Goal: Transaction & Acquisition: Purchase product/service

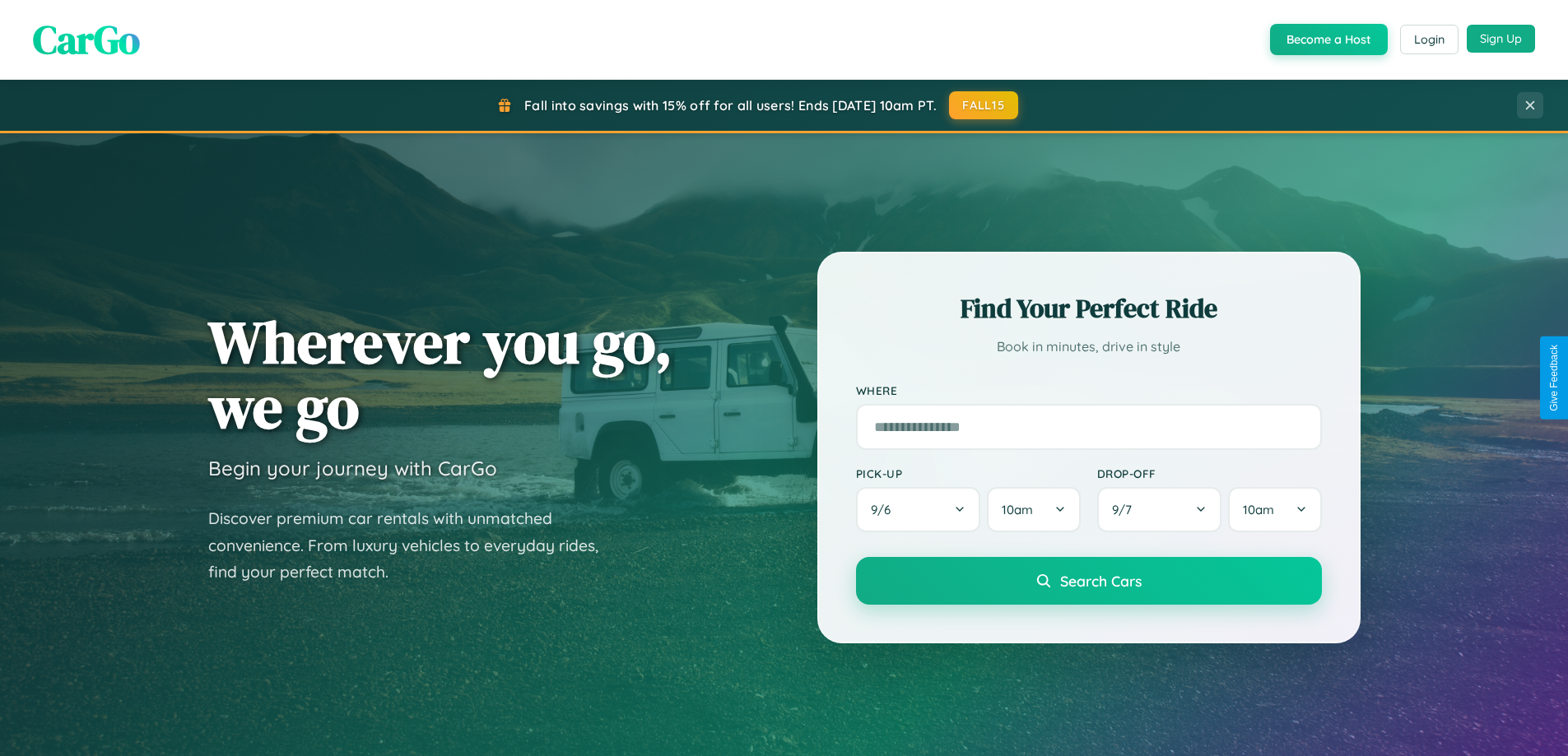
click at [1501, 38] on button "Sign Up" at bounding box center [1501, 38] width 68 height 28
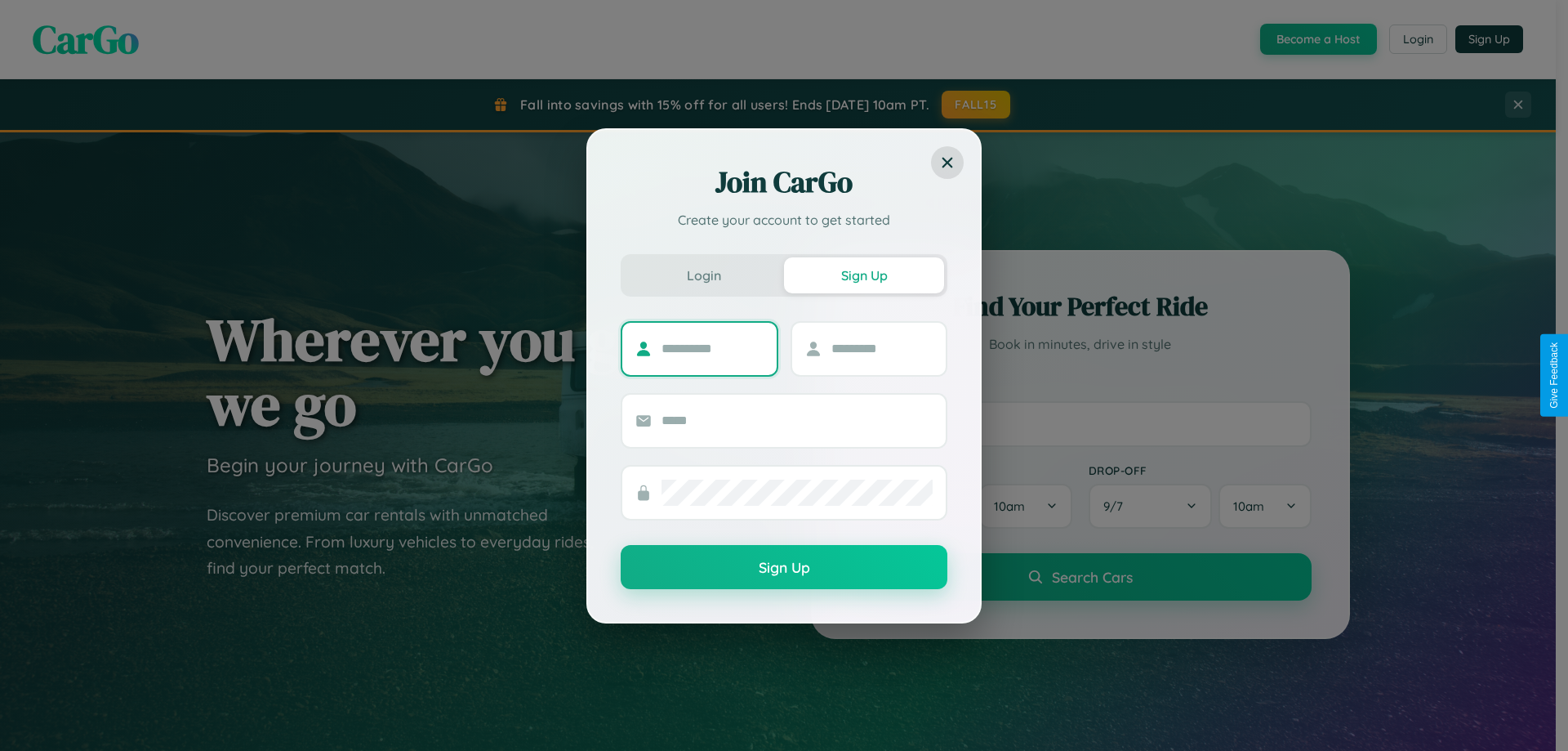
click at [712, 348] on input "text" at bounding box center [712, 349] width 102 height 26
type input "*****"
click at [881, 348] on input "text" at bounding box center [883, 349] width 102 height 26
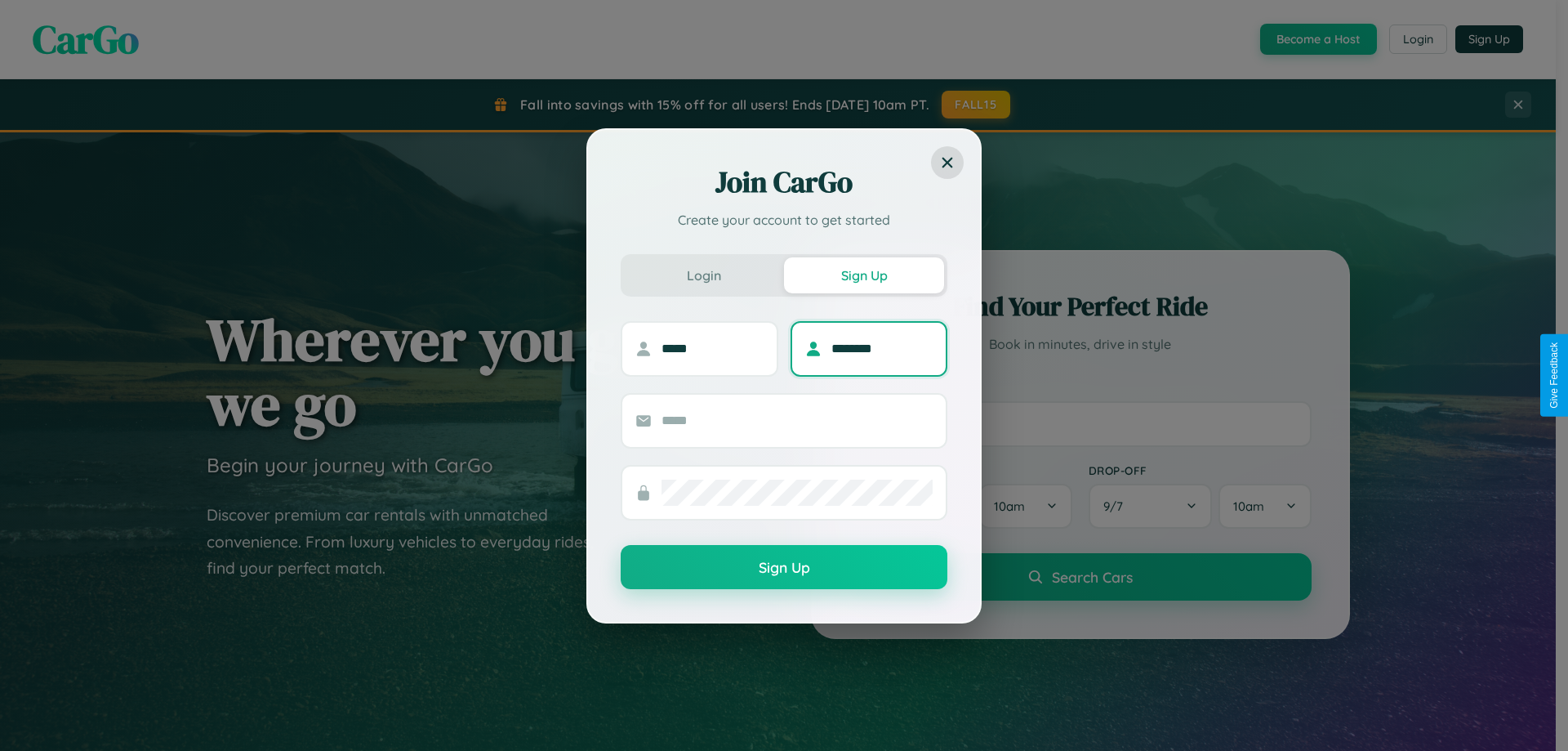
type input "********"
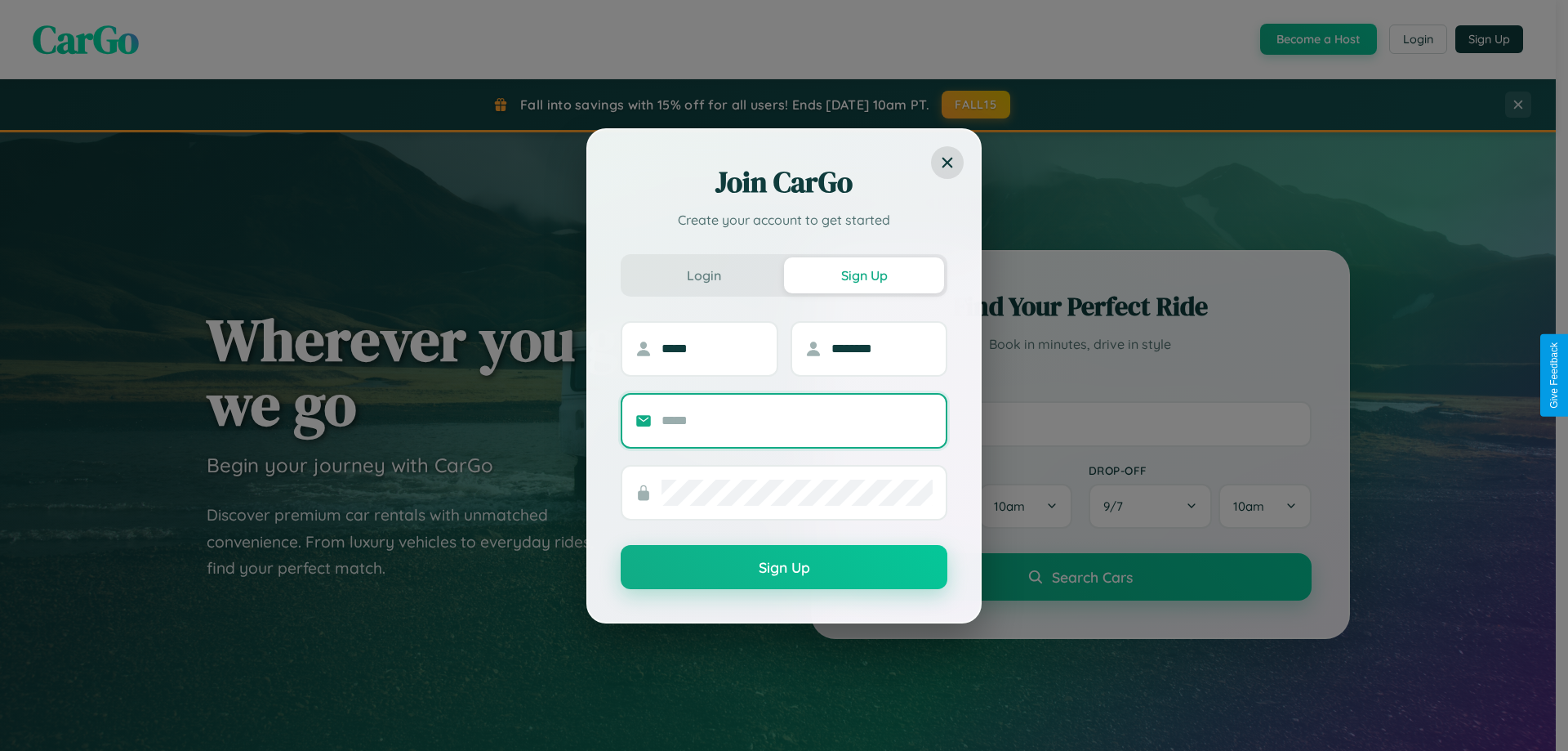
click at [797, 420] on input "text" at bounding box center [797, 421] width 271 height 26
type input "**********"
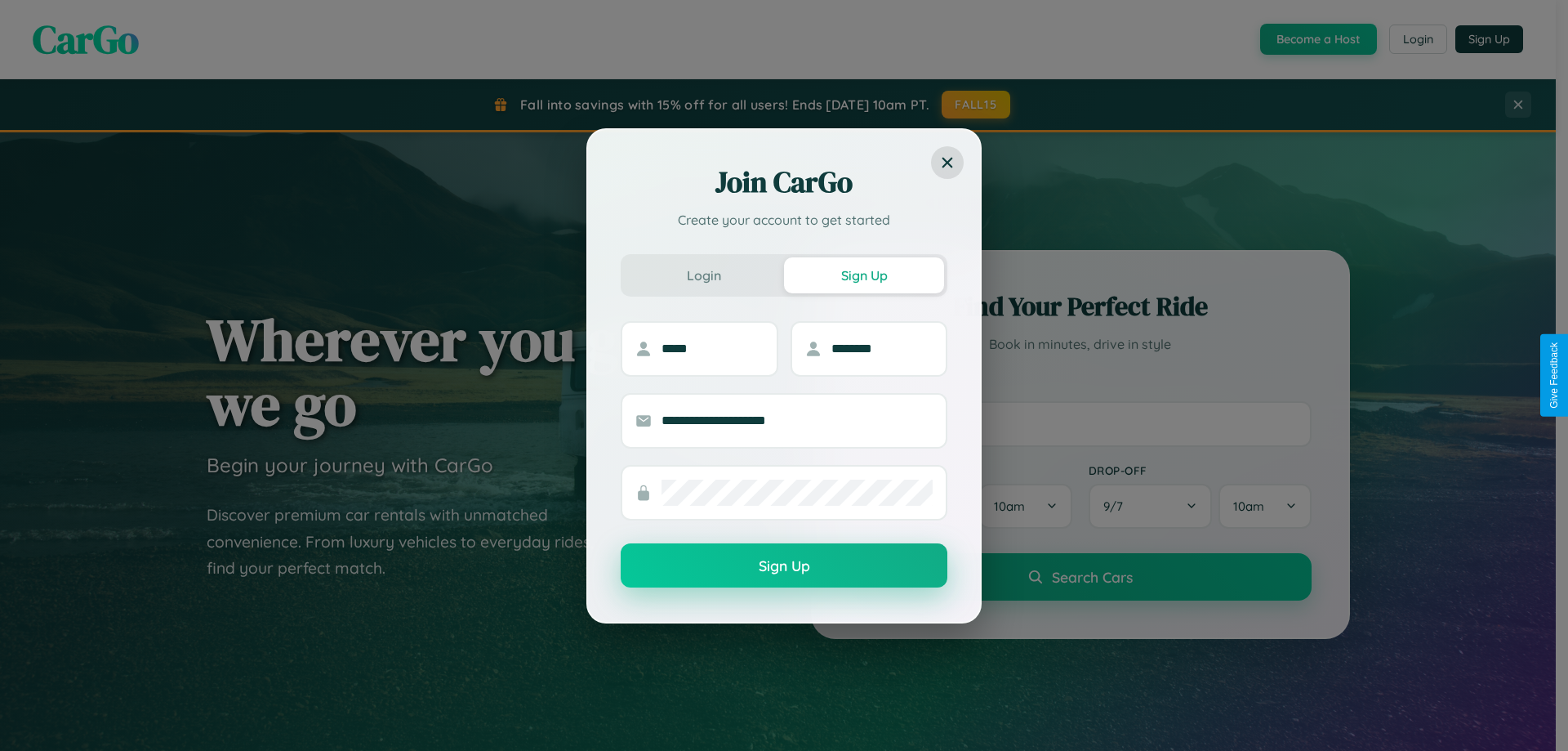
click at [784, 566] on button "Sign Up" at bounding box center [784, 566] width 327 height 44
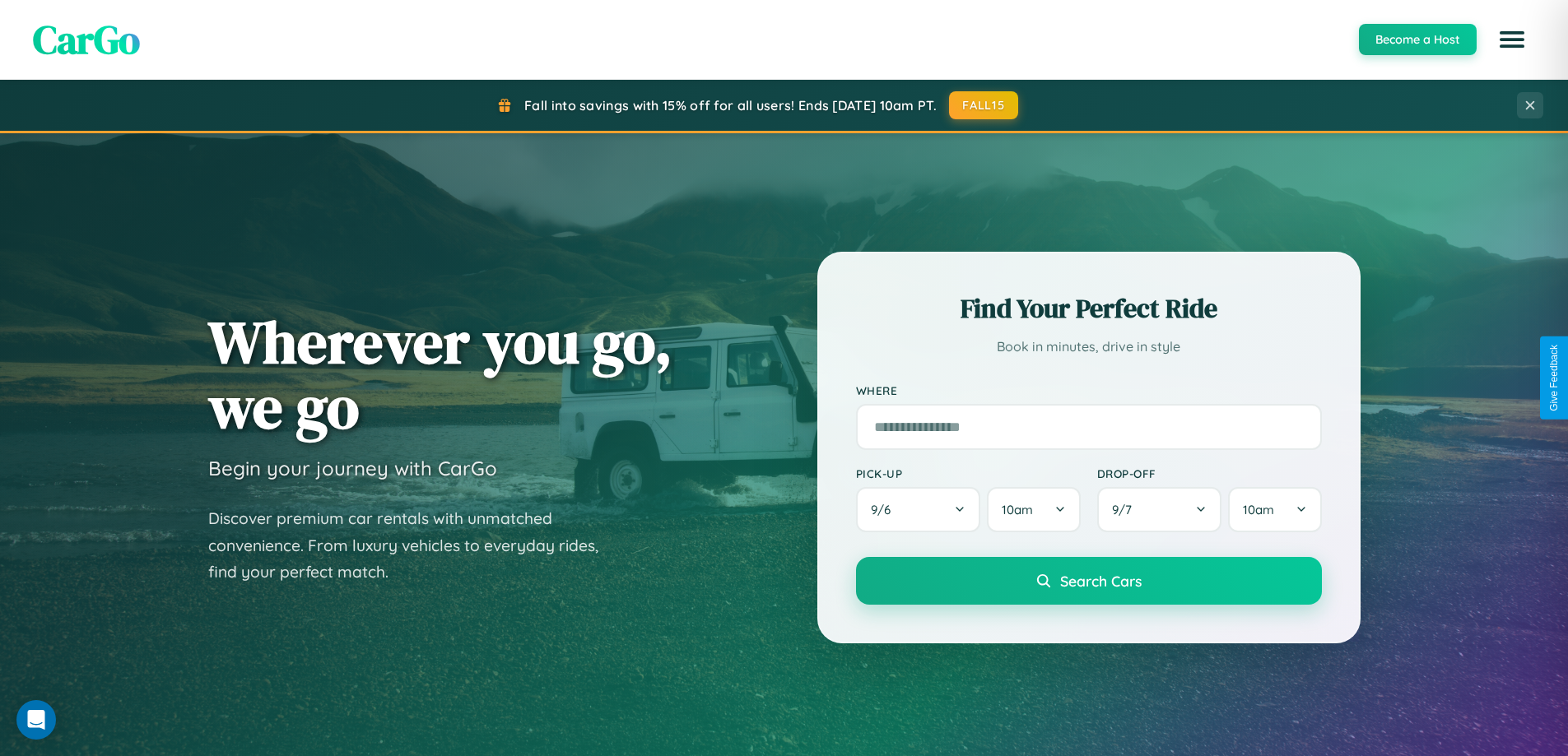
scroll to position [3165, 0]
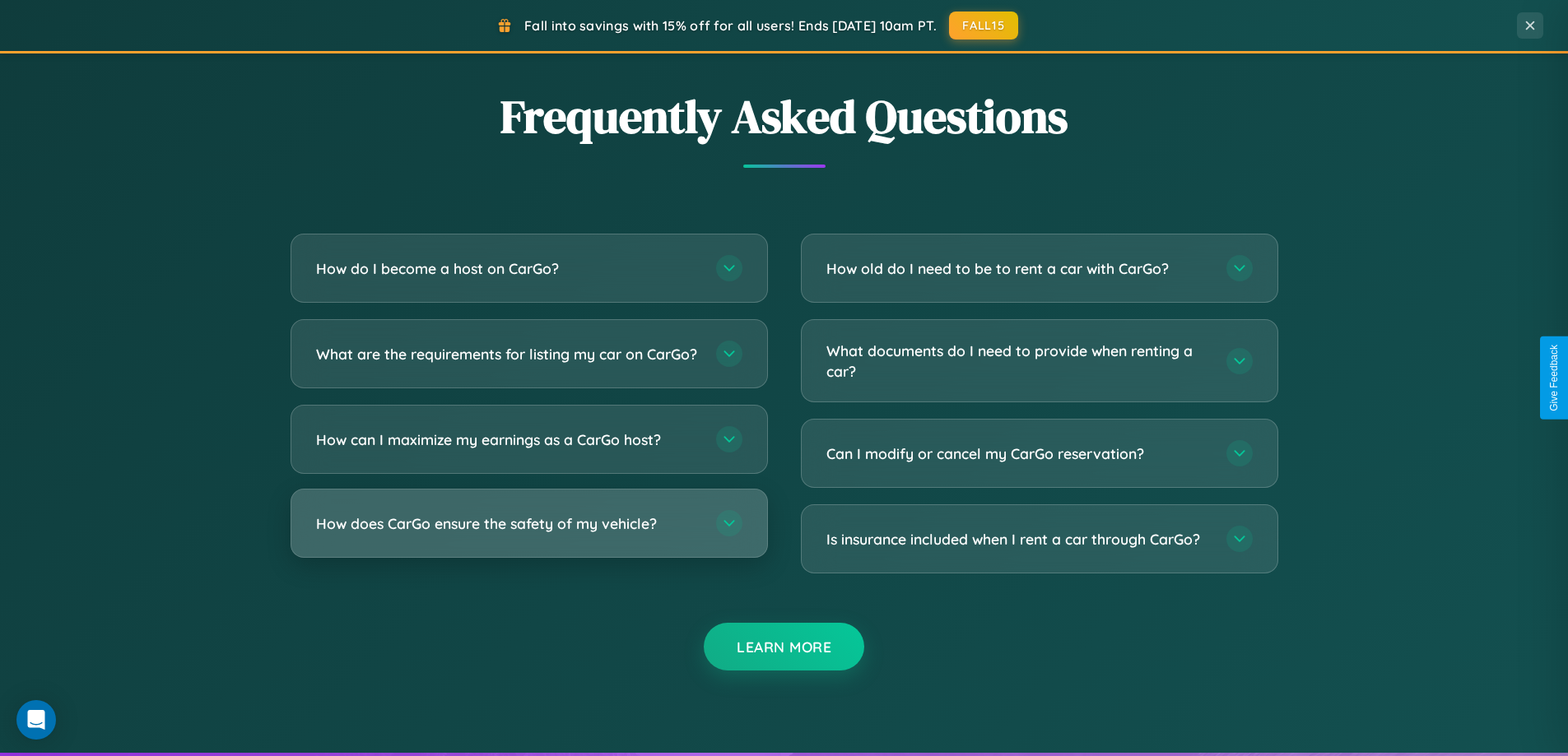
click at [529, 534] on h3 "How does CarGo ensure the safety of my vehicle?" at bounding box center [508, 523] width 384 height 20
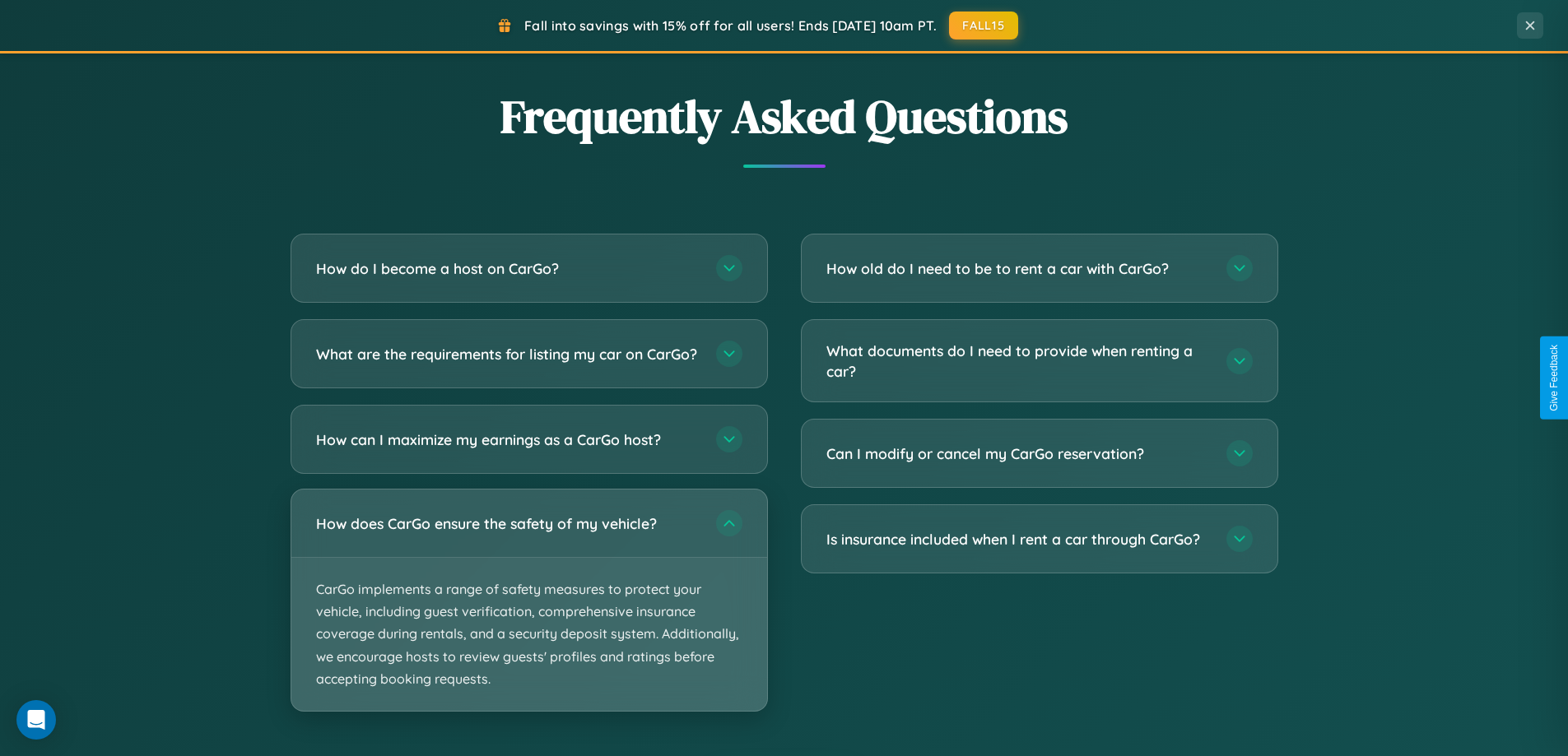
click at [529, 614] on p "CarGo implements a range of safety measures to protect your vehicle, including …" at bounding box center [529, 634] width 476 height 153
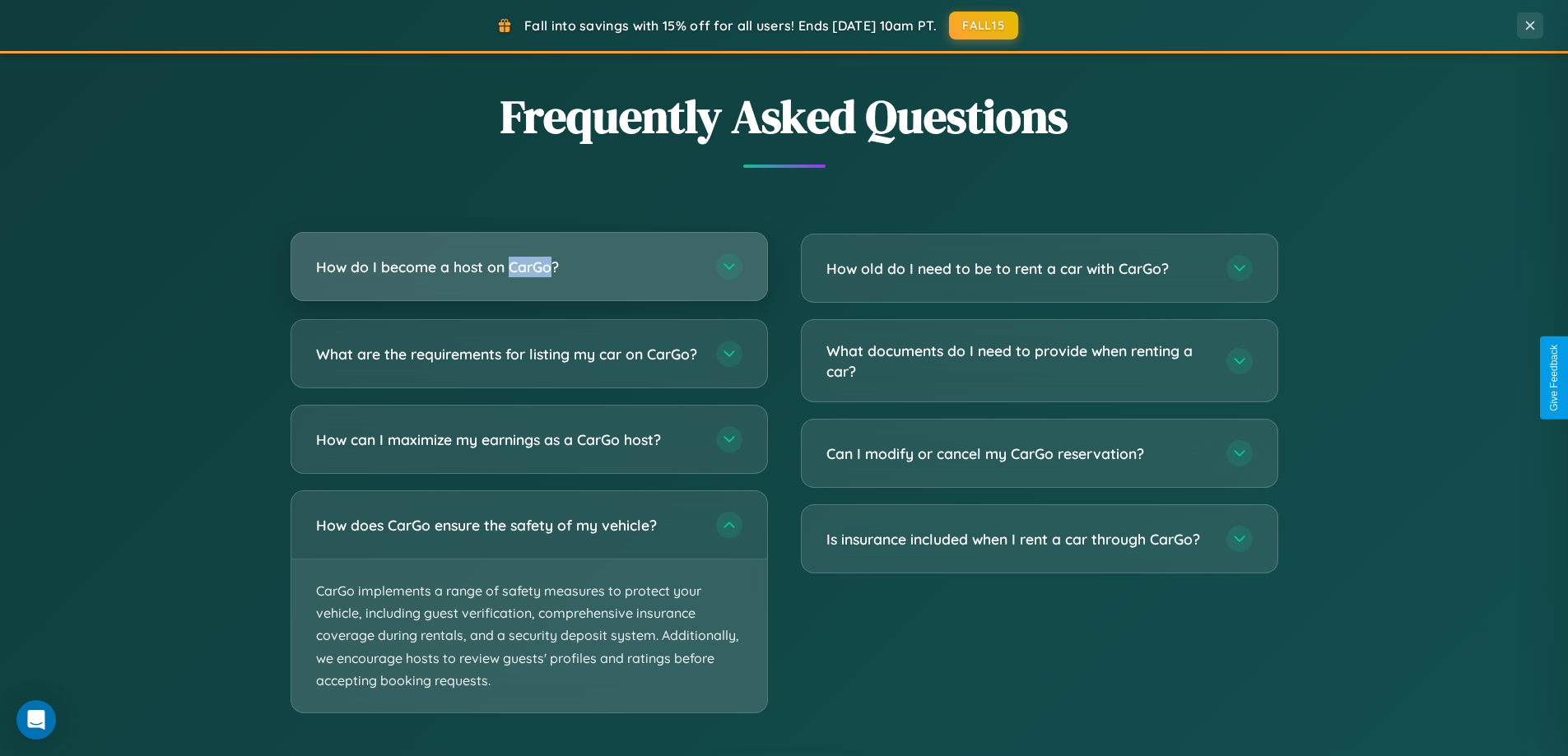
click at [529, 268] on h3 "How do I become a host on CarGo?" at bounding box center [508, 267] width 384 height 20
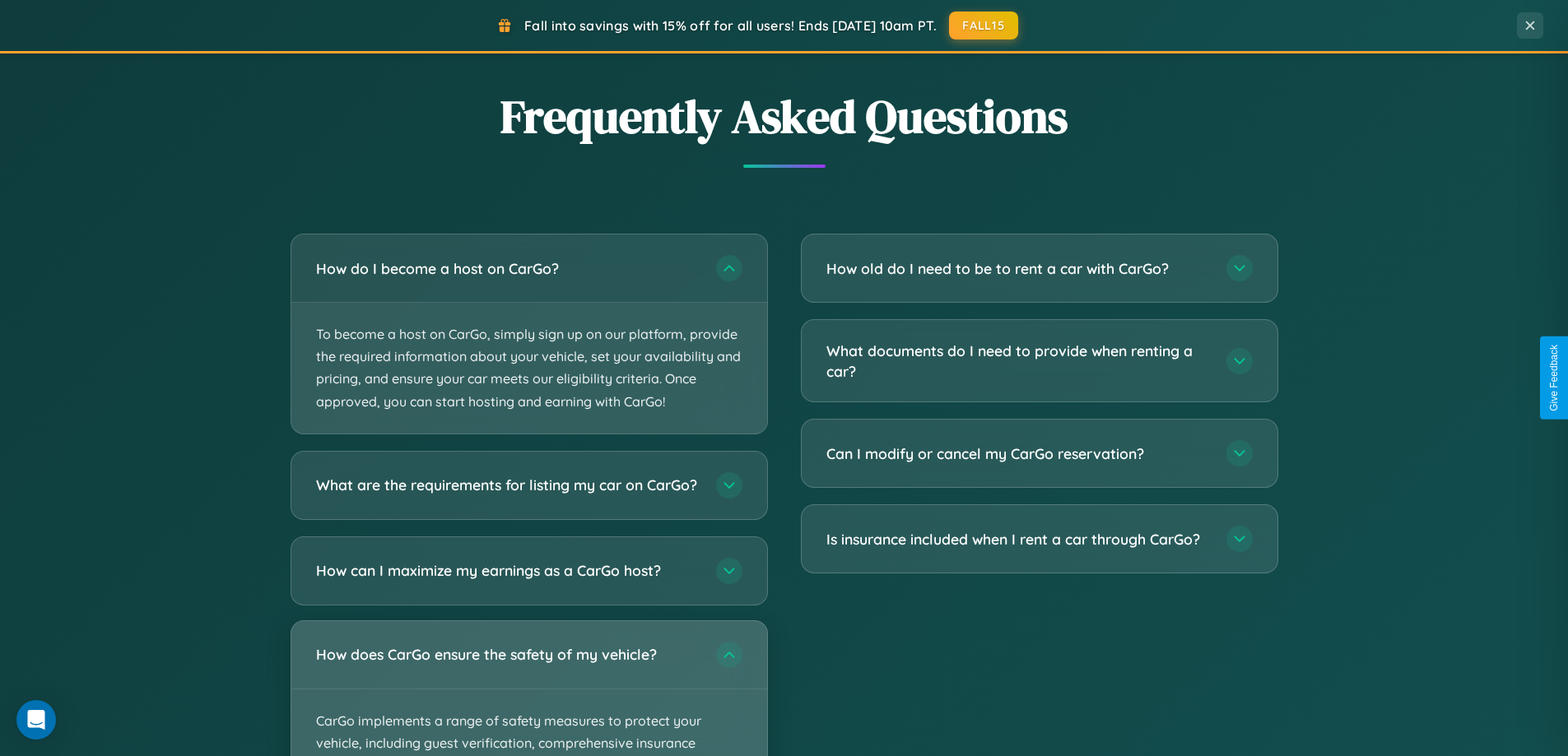
click at [529, 689] on div "How does CarGo ensure the safety of my vehicle?" at bounding box center [529, 655] width 476 height 67
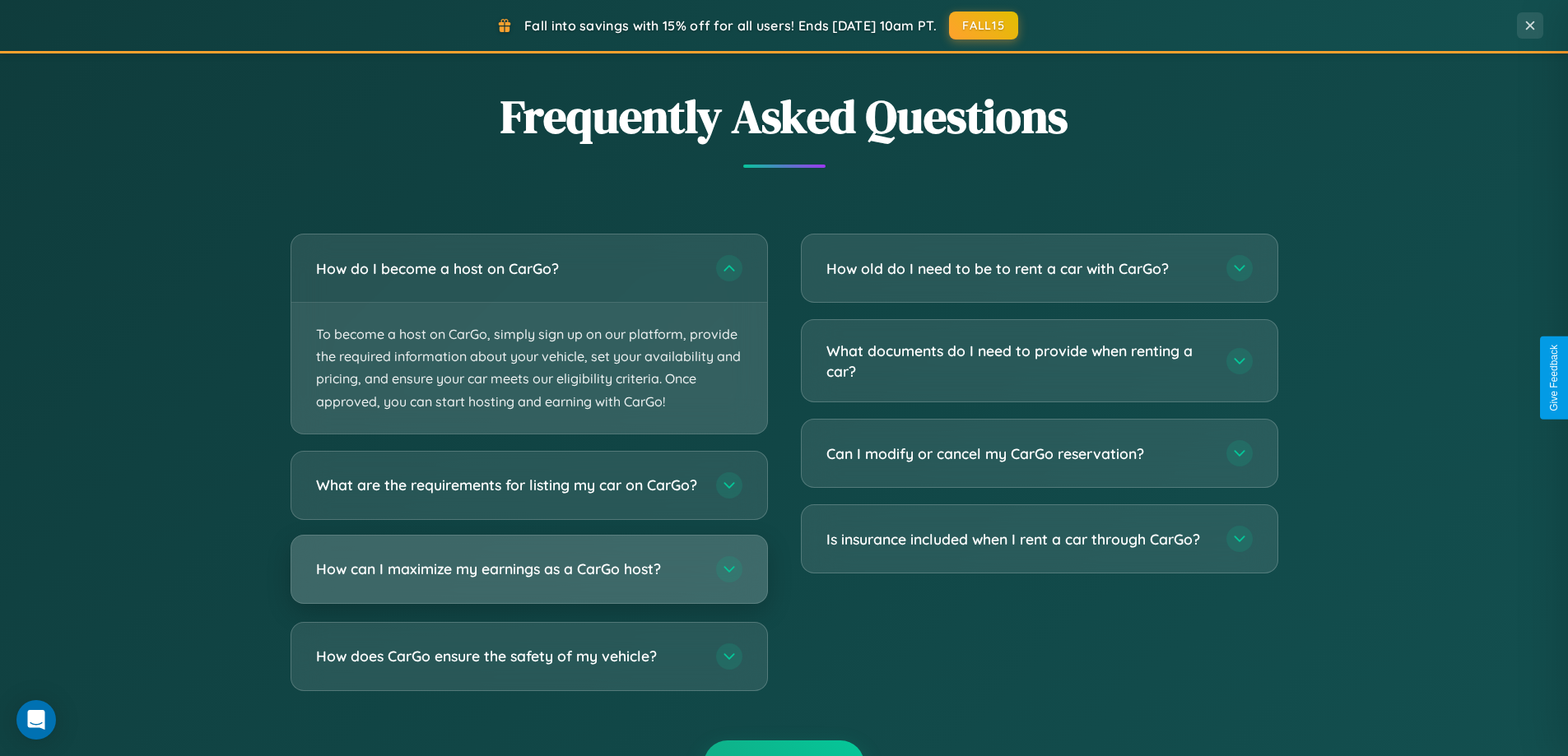
click at [529, 580] on h3 "How can I maximize my earnings as a CarGo host?" at bounding box center [508, 568] width 384 height 20
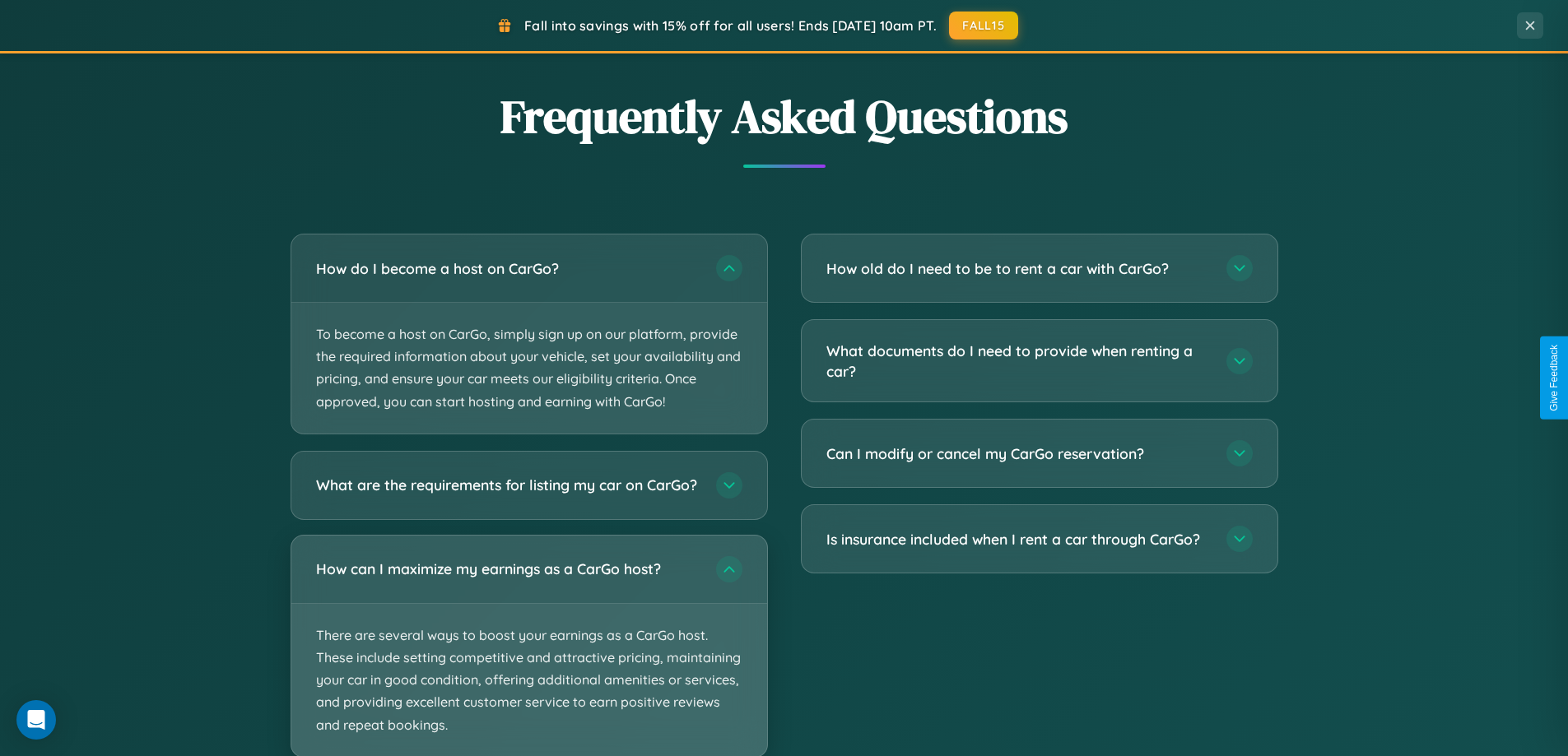
click at [529, 652] on p "There are several ways to boost your earnings as a CarGo host. These include se…" at bounding box center [529, 680] width 476 height 153
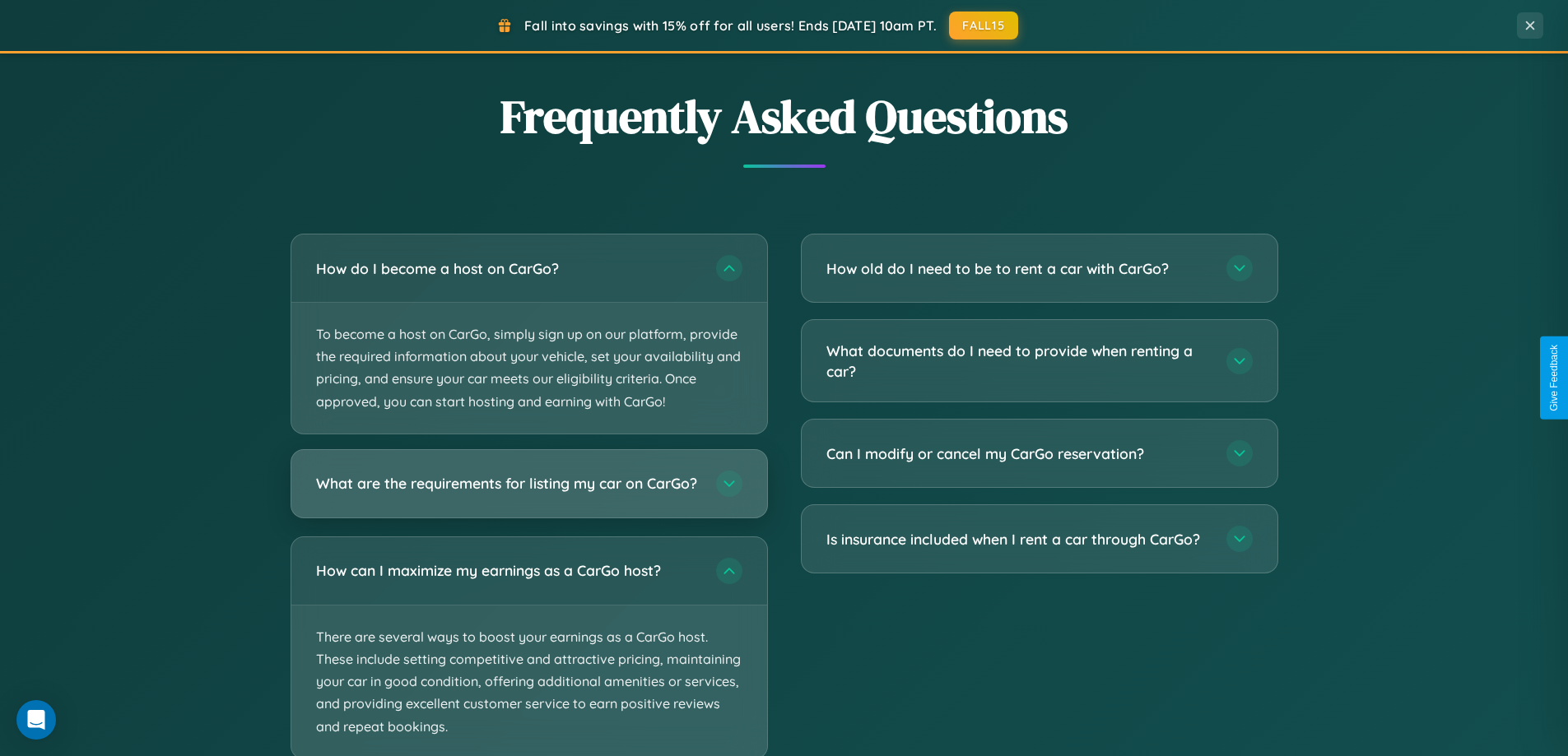
click at [529, 491] on h3 "What are the requirements for listing my car on CarGo?" at bounding box center [508, 483] width 384 height 20
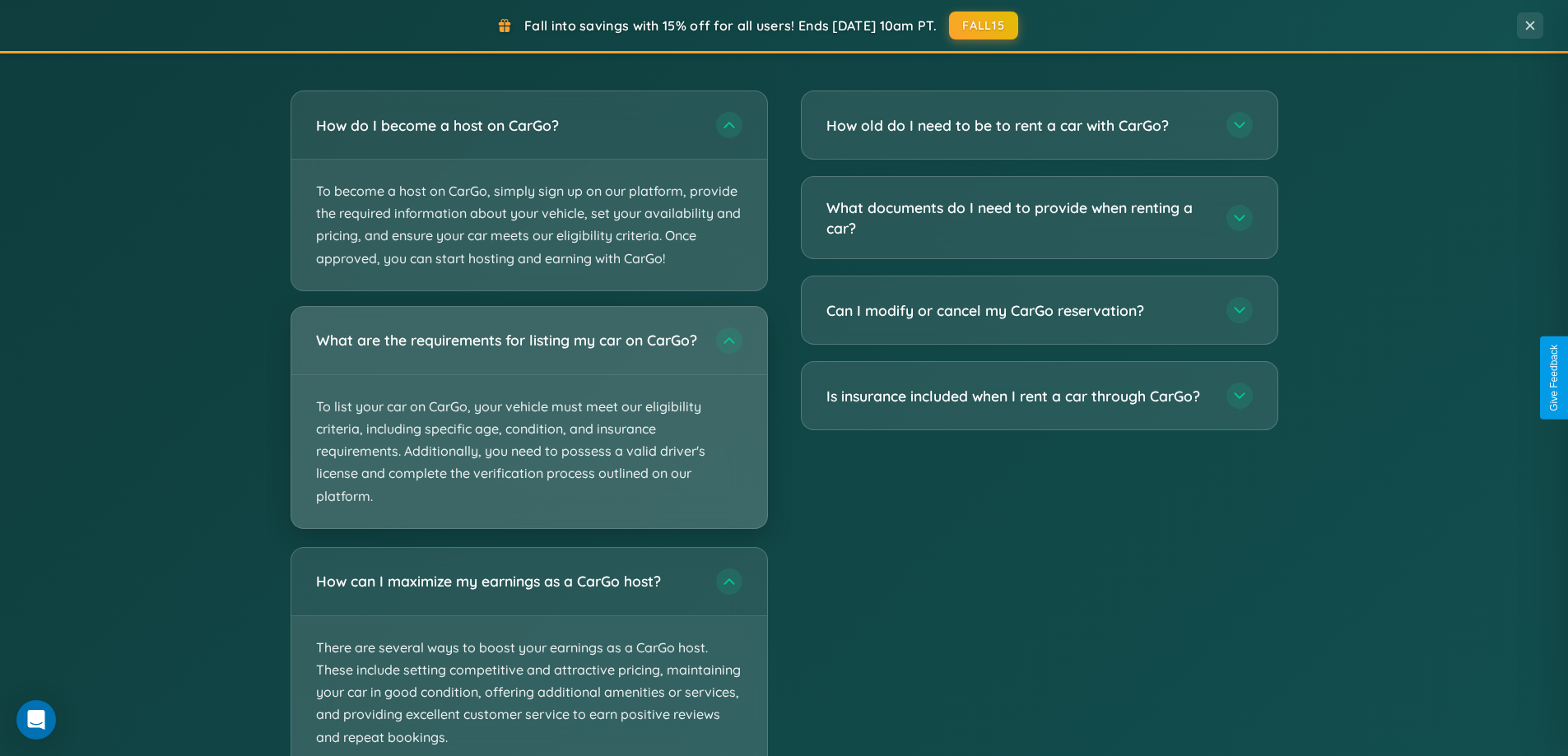
scroll to position [3126, 0]
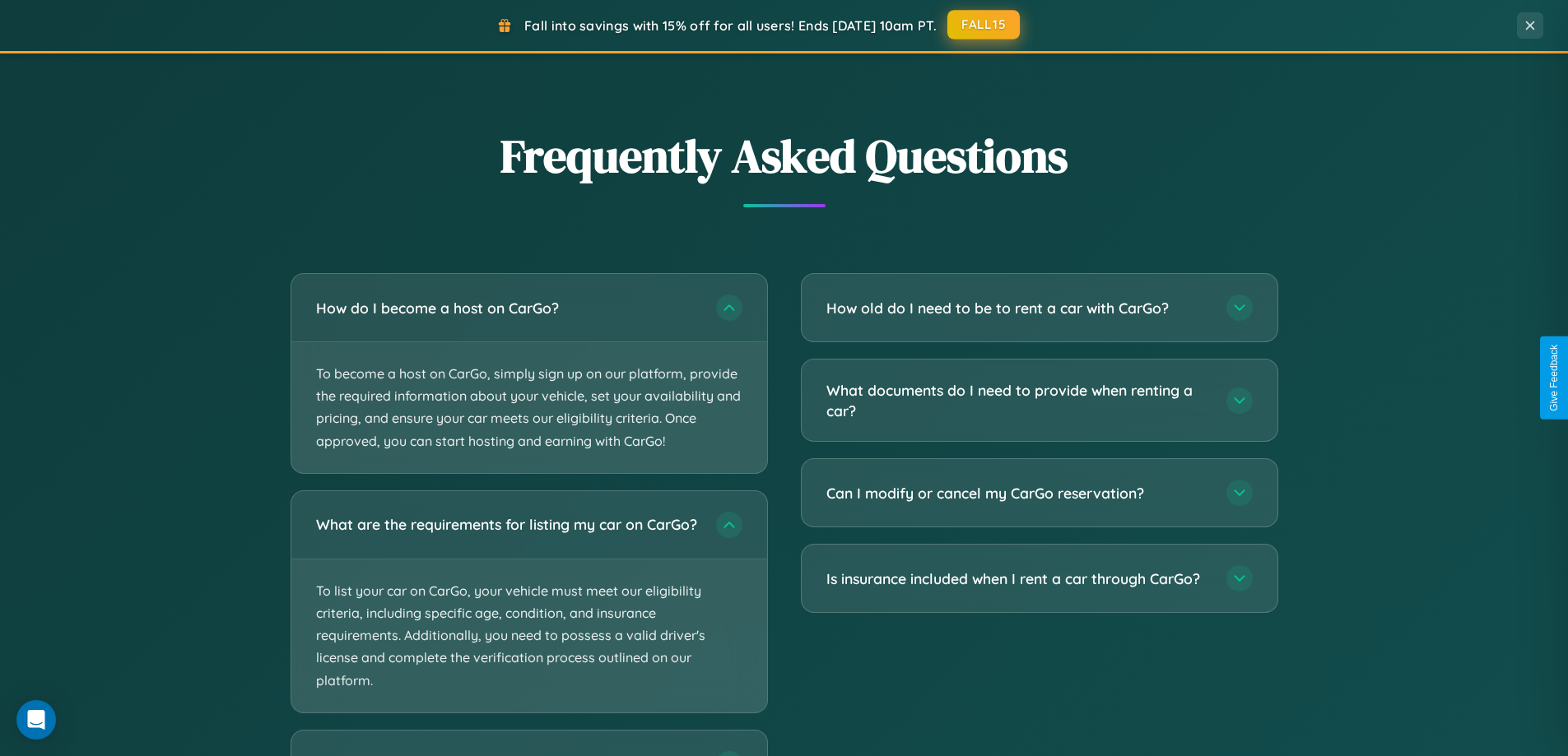
click at [984, 25] on button "FALL15" at bounding box center [983, 25] width 72 height 30
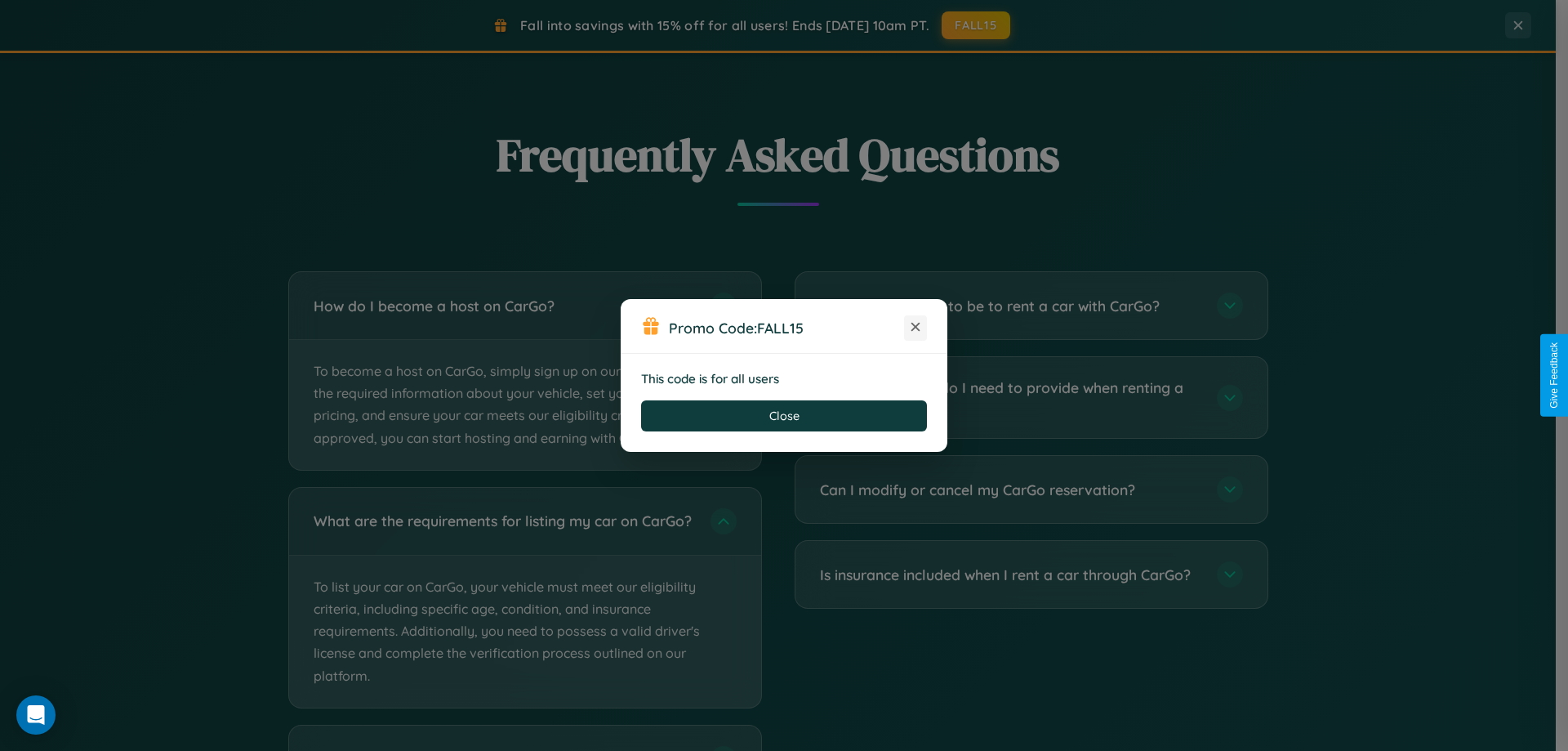
click at [916, 328] on icon at bounding box center [915, 326] width 16 height 16
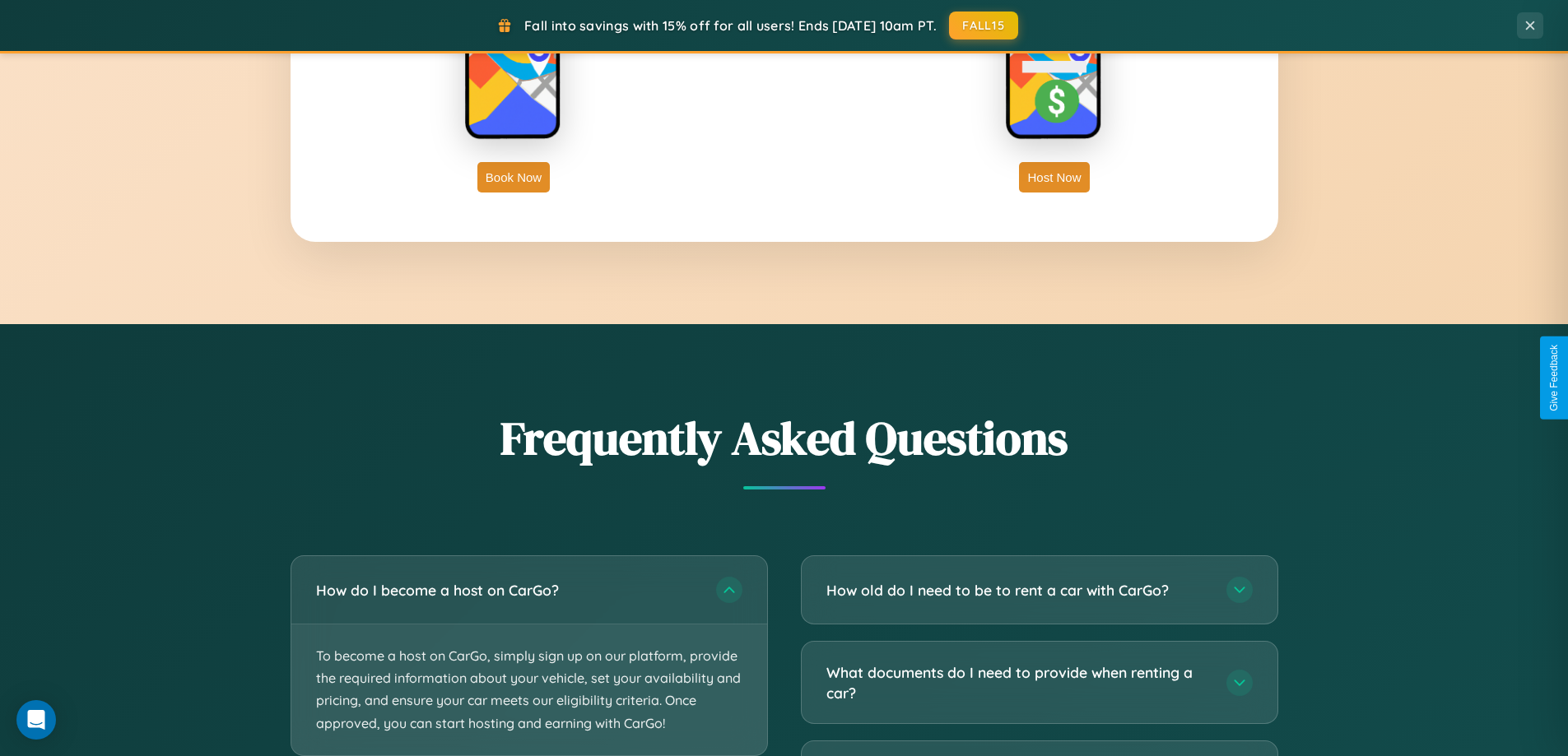
scroll to position [709, 0]
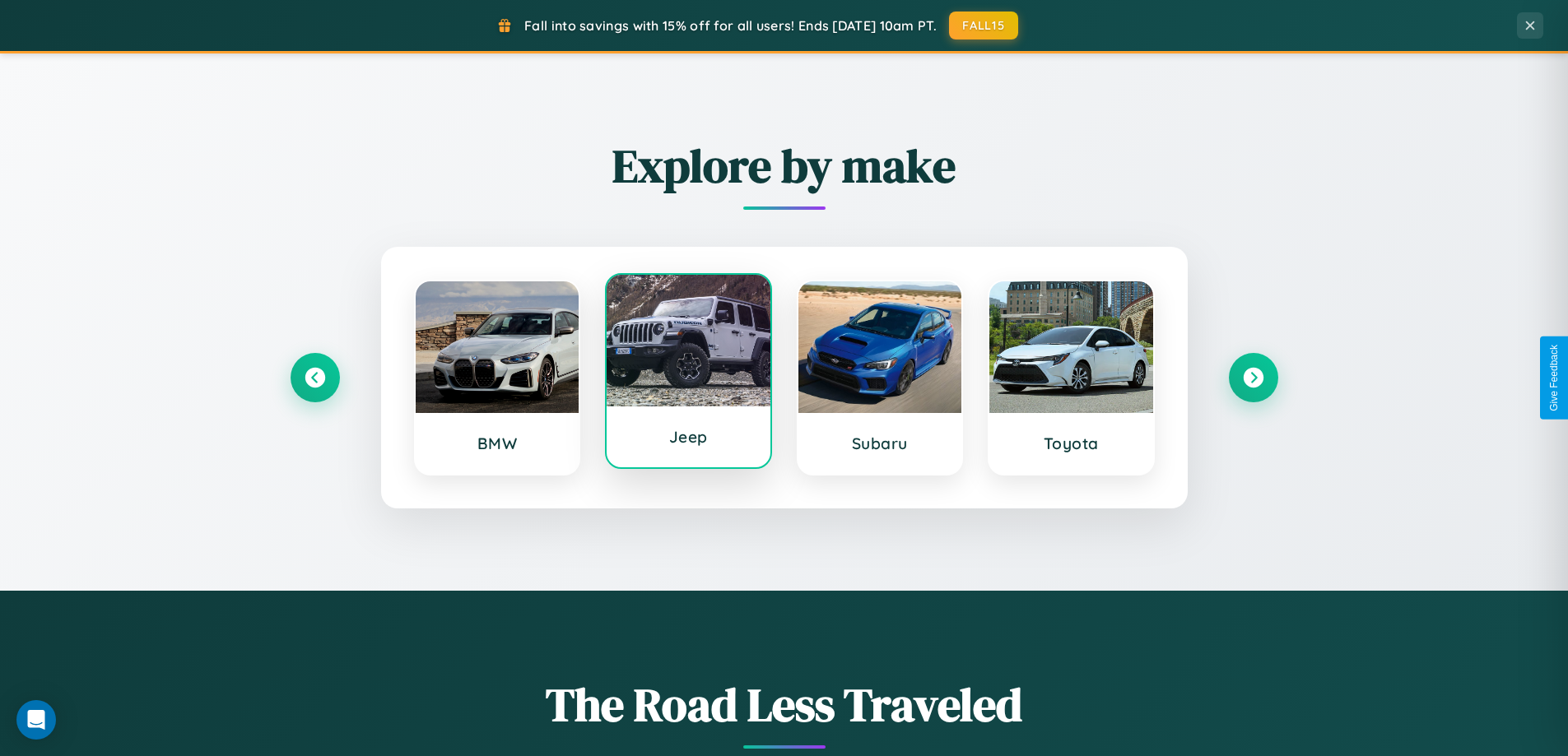
click at [688, 371] on div at bounding box center [688, 340] width 164 height 131
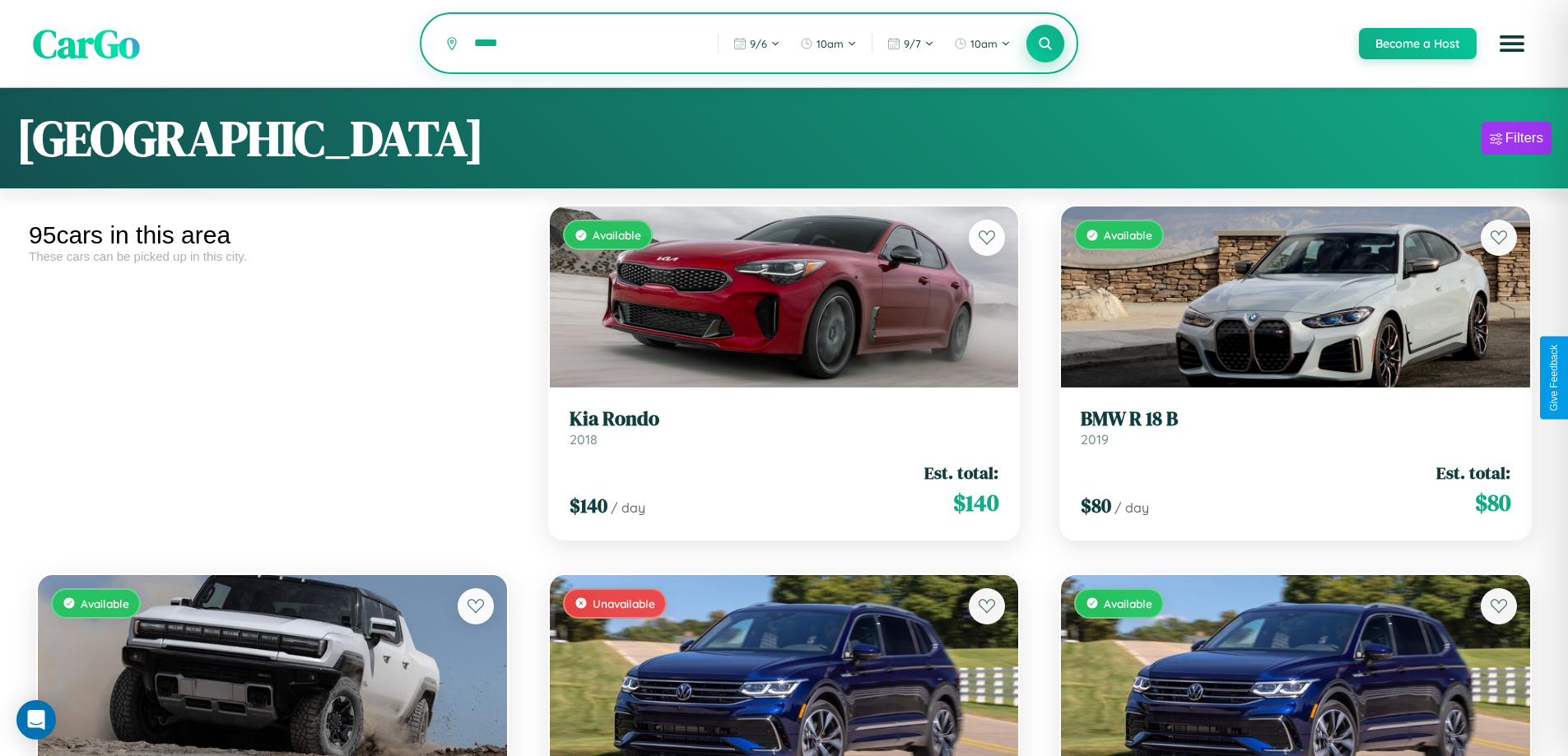
type input "*****"
click at [1044, 44] on icon at bounding box center [1045, 43] width 15 height 15
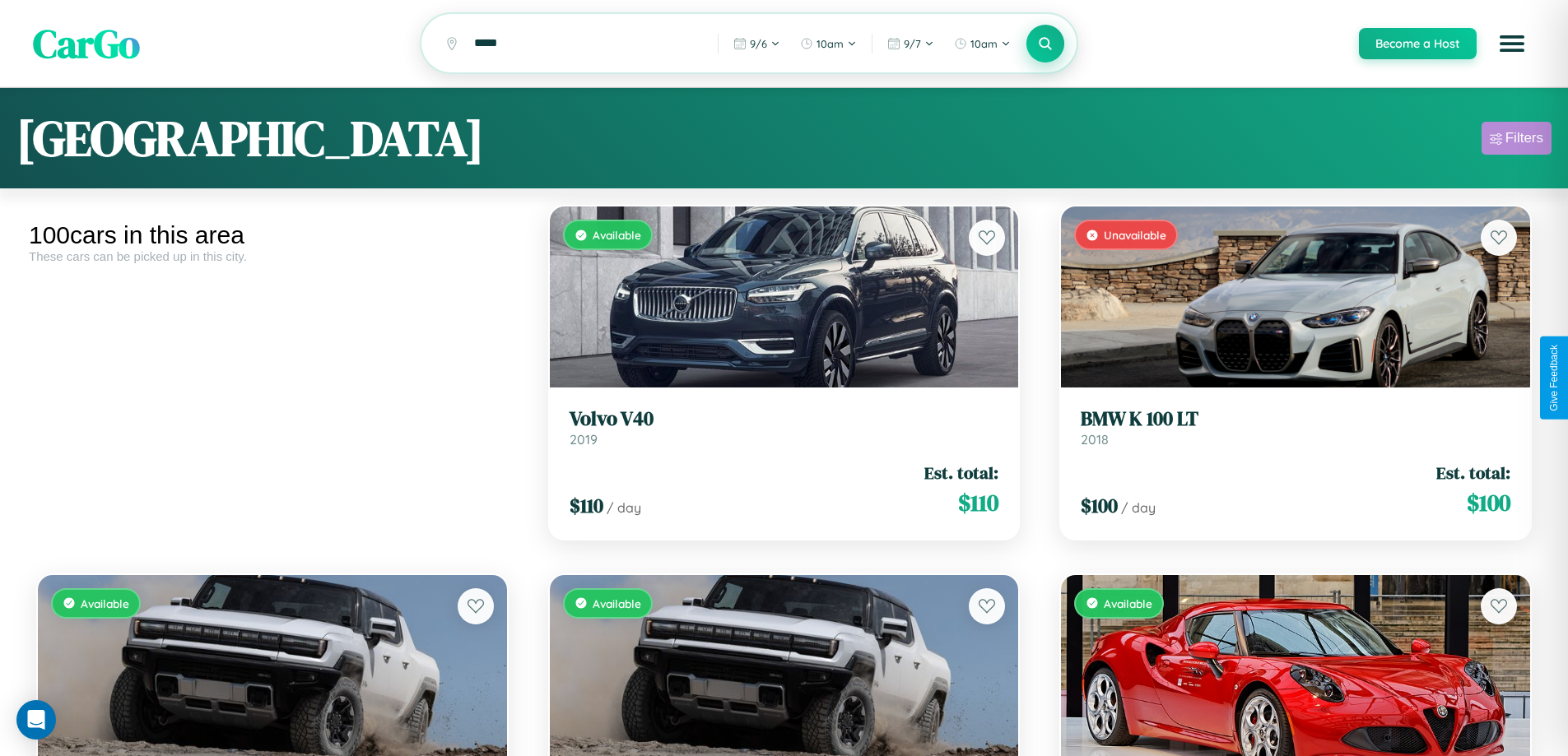
click at [1516, 141] on div "Filters" at bounding box center [1524, 138] width 38 height 16
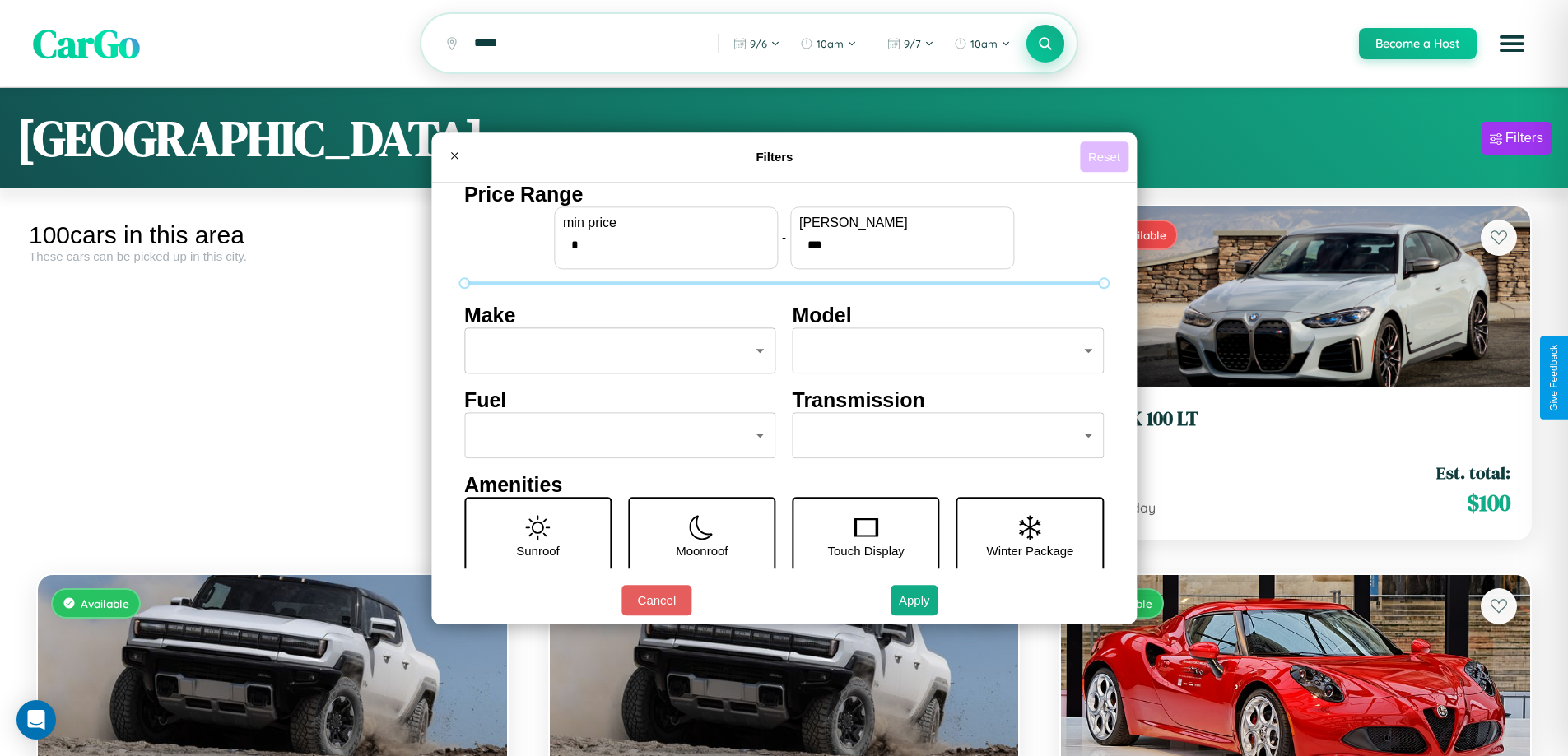
click at [1106, 156] on button "Reset" at bounding box center [1103, 157] width 49 height 31
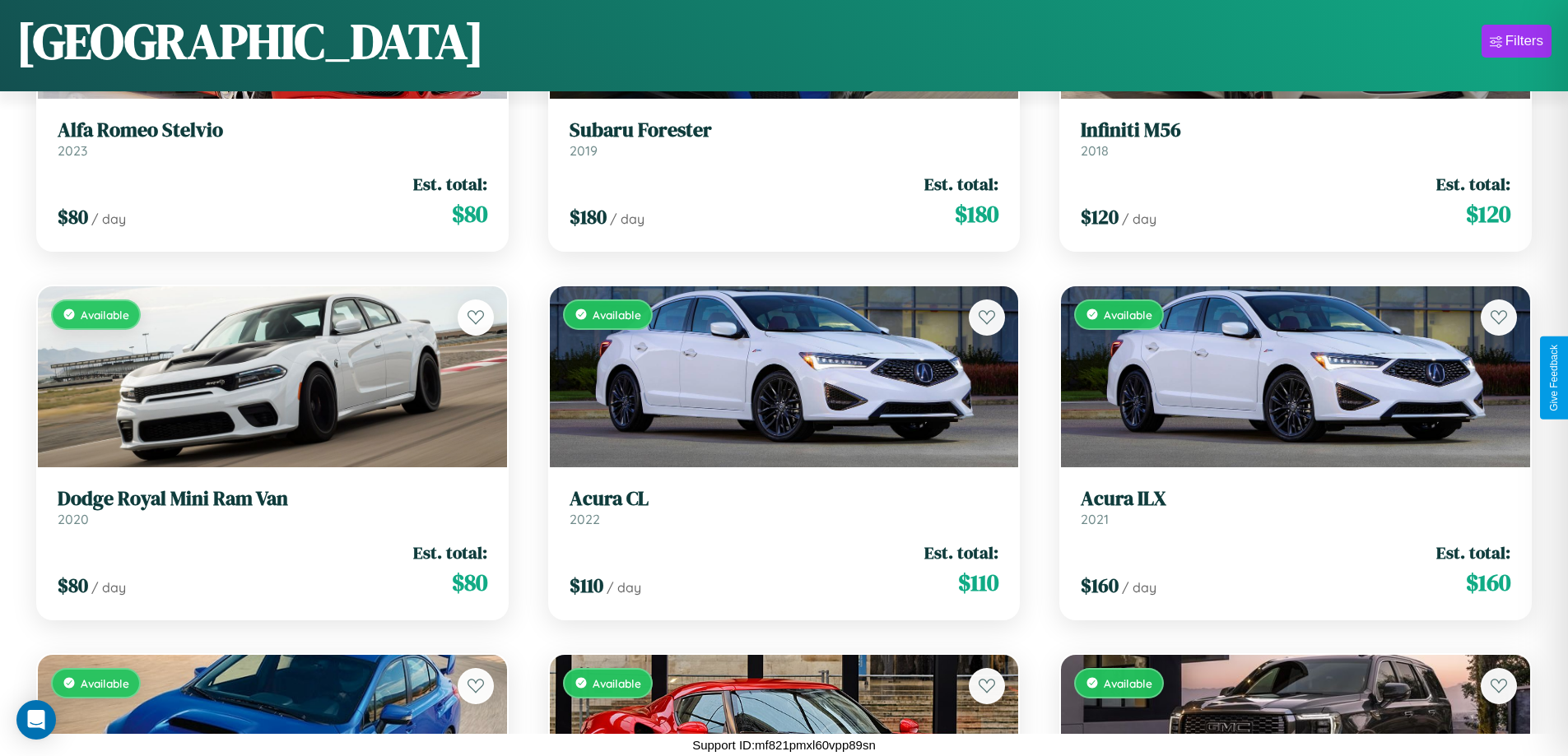
scroll to position [9072, 0]
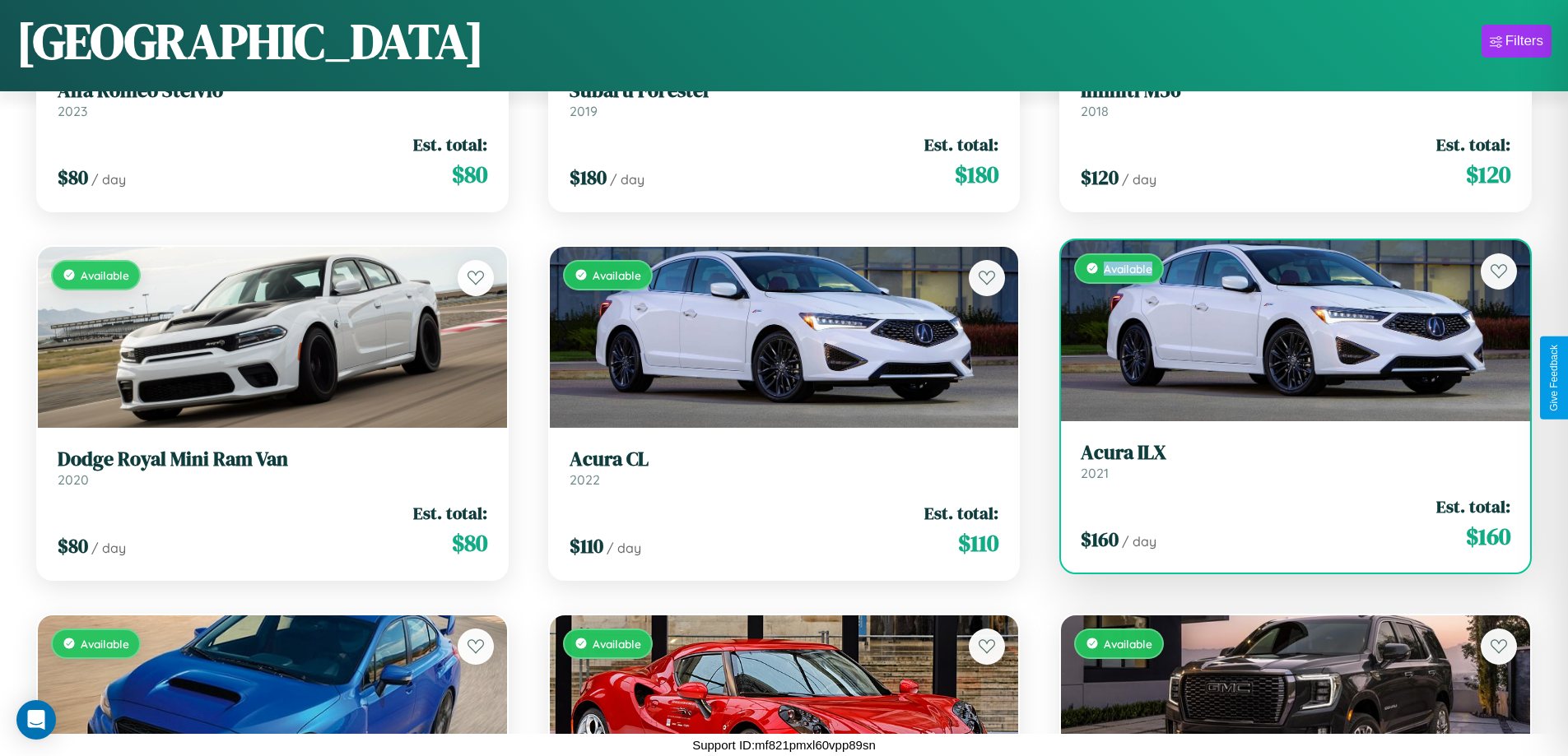
click at [1285, 337] on div "Available" at bounding box center [1295, 331] width 469 height 181
click at [1285, 330] on div "Available" at bounding box center [1295, 331] width 469 height 181
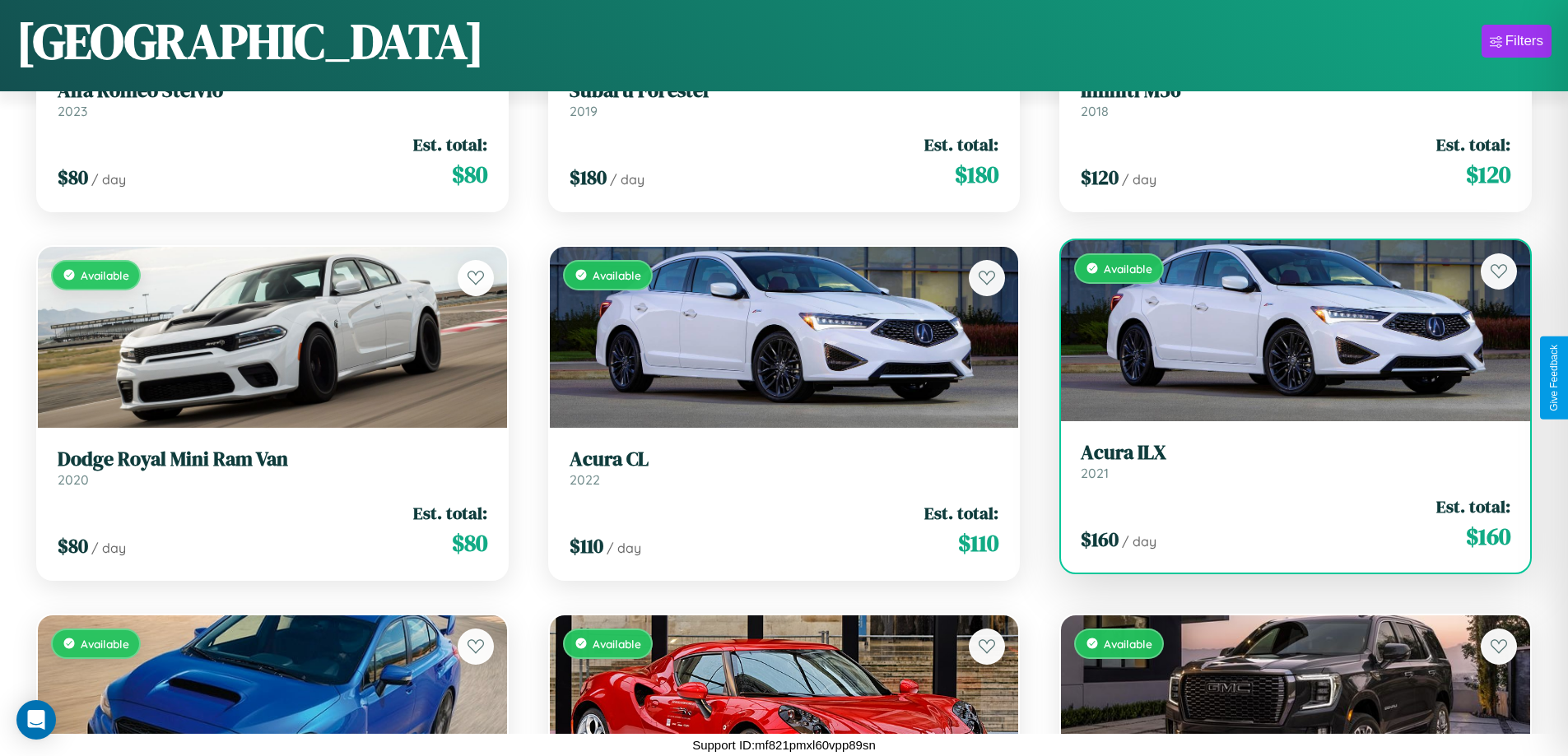
click at [1285, 330] on div "Available" at bounding box center [1295, 331] width 469 height 181
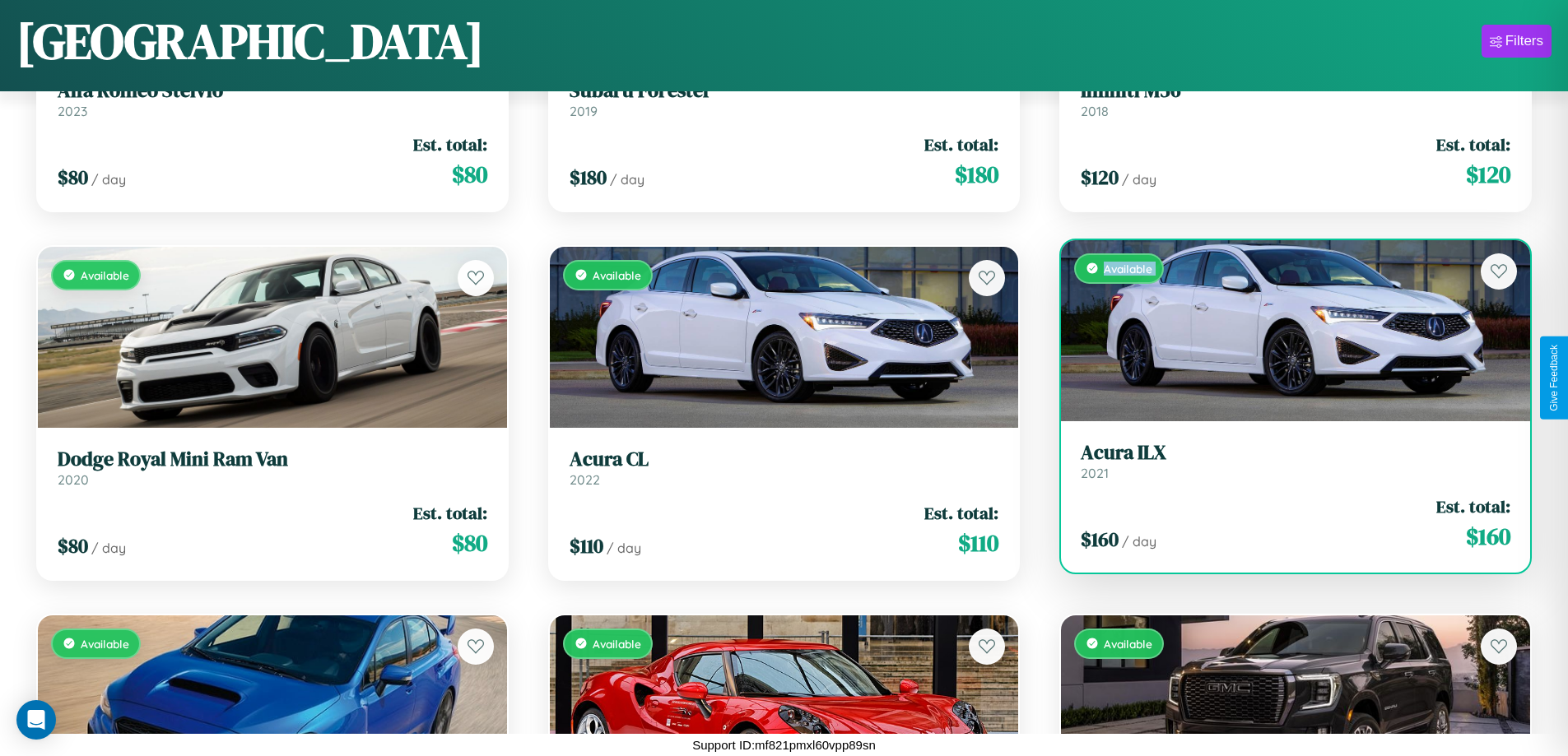
click at [1285, 330] on div "Available" at bounding box center [1295, 331] width 469 height 181
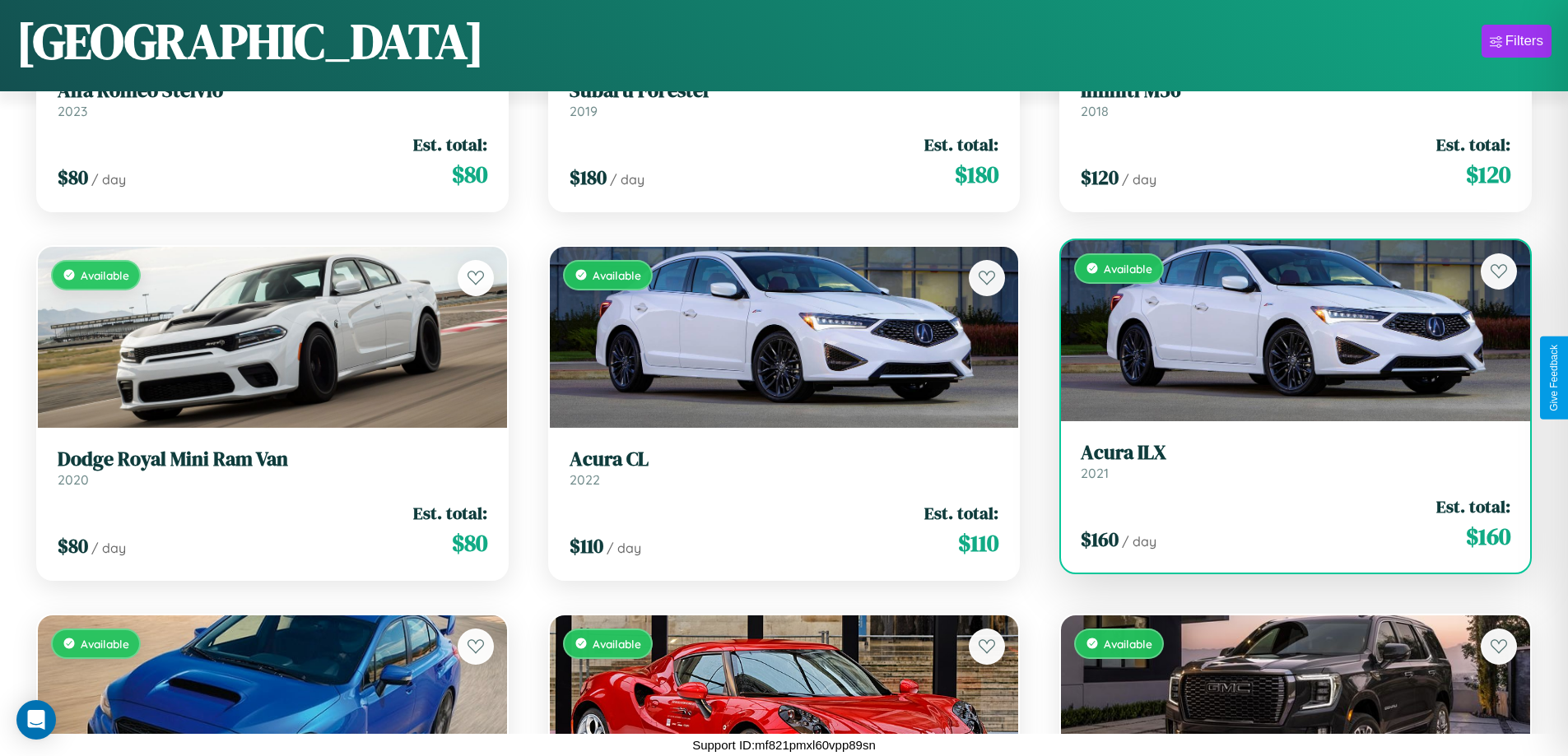
click at [1285, 330] on div "Available" at bounding box center [1295, 331] width 469 height 181
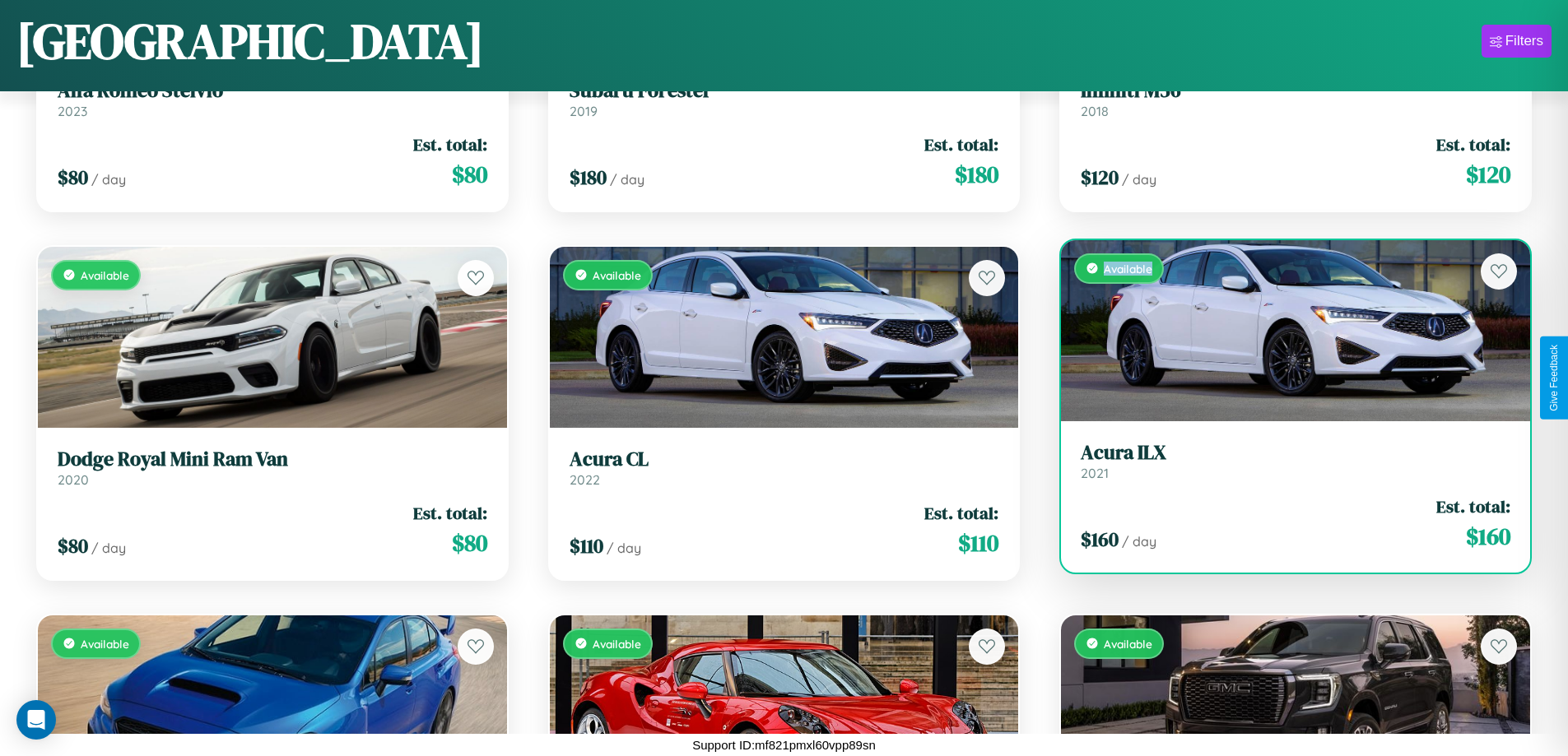
click at [1285, 330] on div "Available" at bounding box center [1295, 331] width 469 height 181
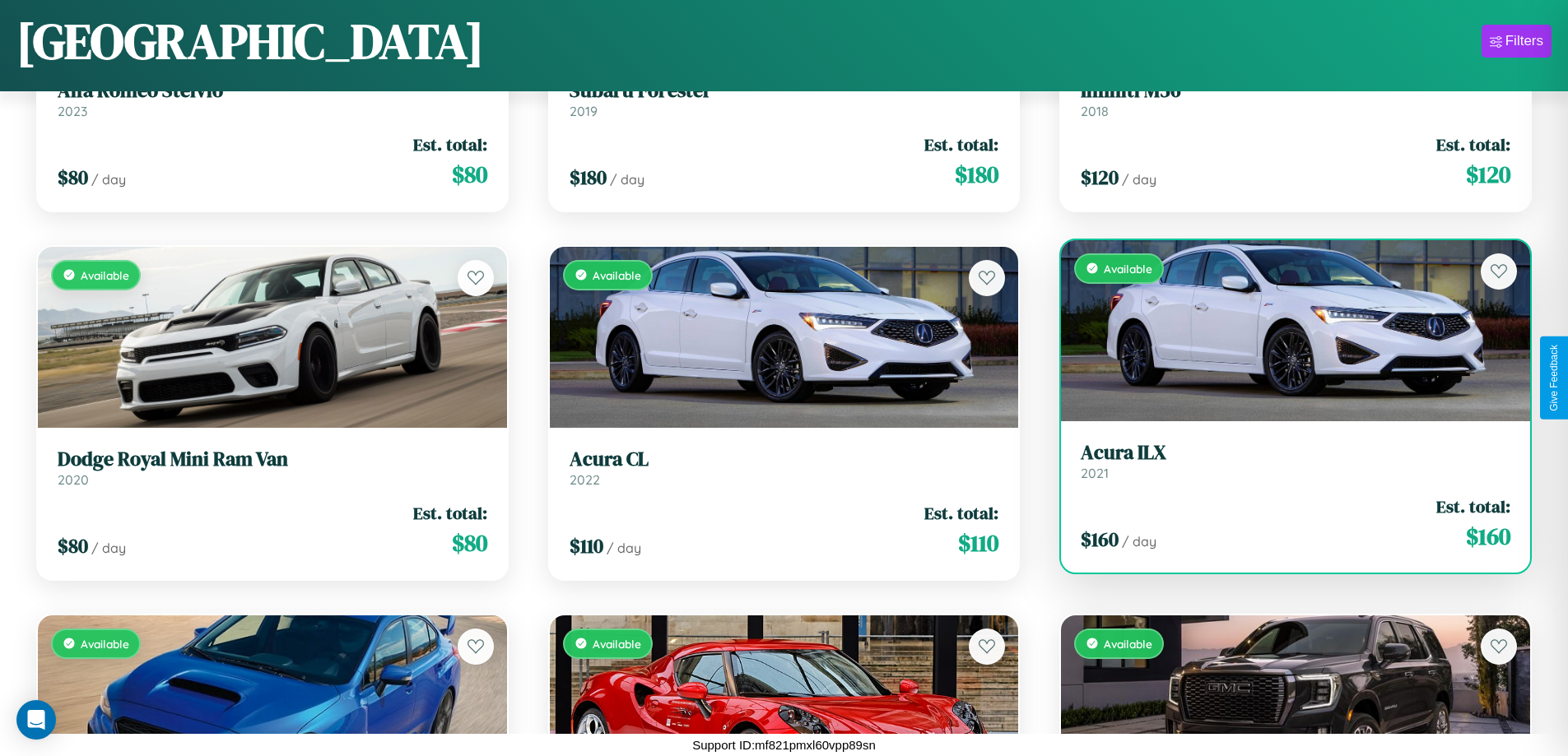
click at [1285, 461] on h3 "Acura ILX" at bounding box center [1295, 453] width 430 height 24
